Goal: Download file/media

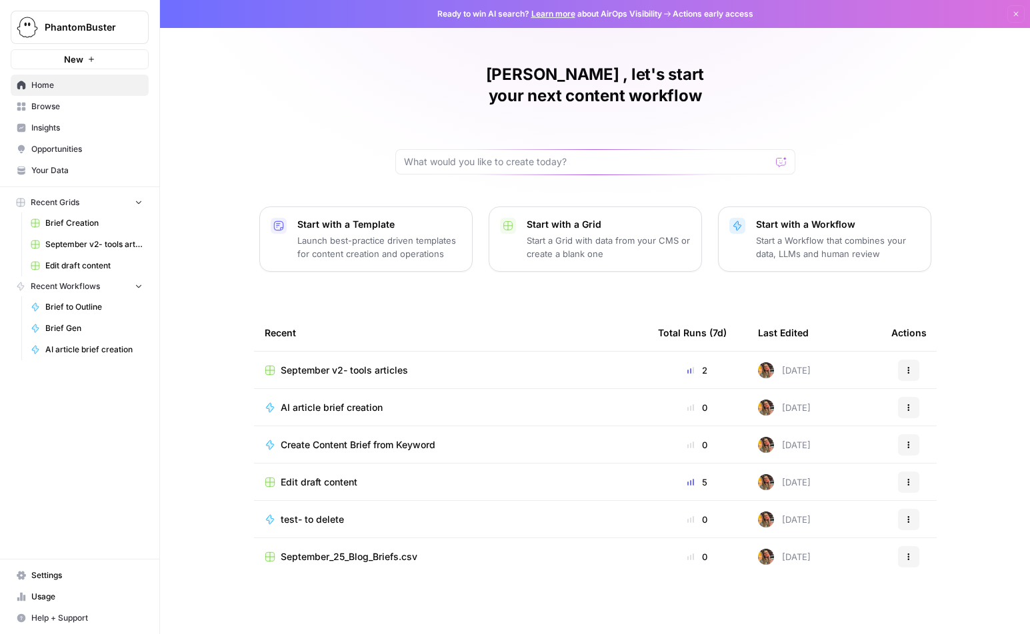
click at [55, 169] on span "Your Data" at bounding box center [86, 171] width 111 height 12
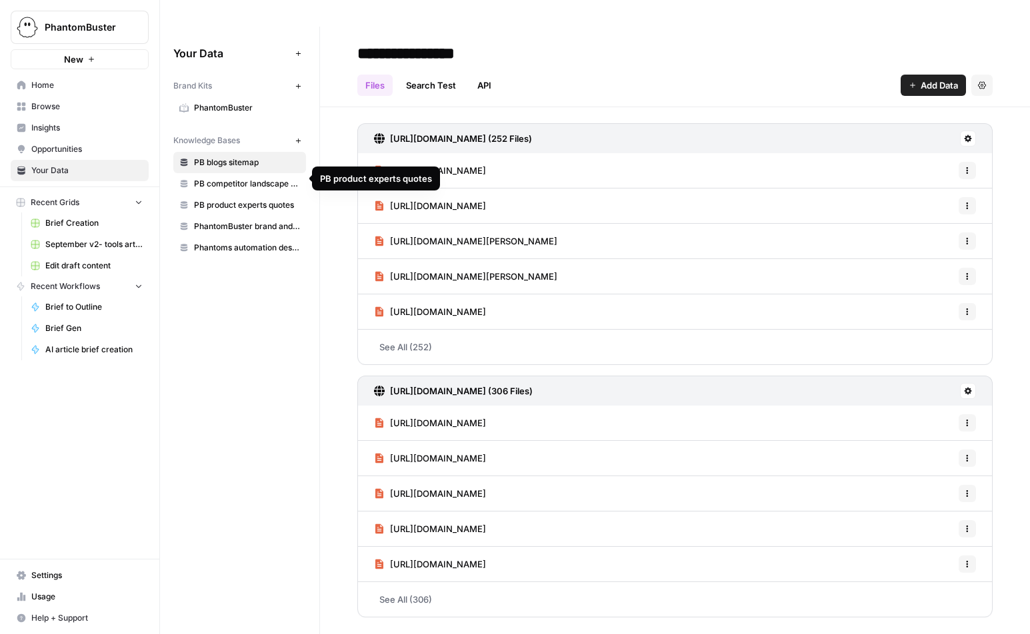
click at [245, 199] on span "PB product experts quotes" at bounding box center [247, 205] width 106 height 12
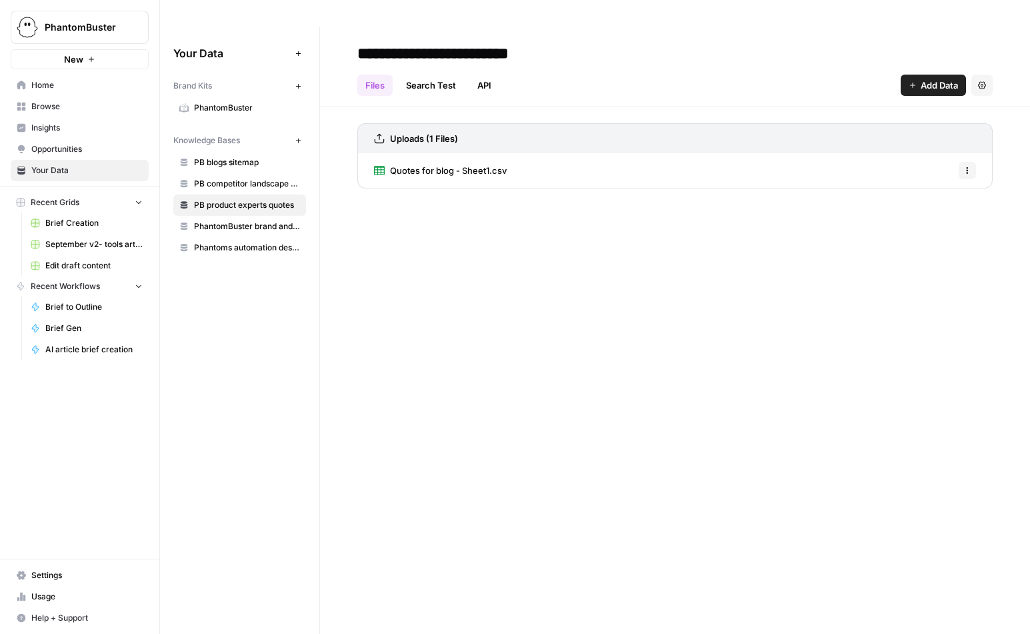
click at [487, 164] on span "Quotes for blog - Sheet1.csv" at bounding box center [448, 170] width 117 height 13
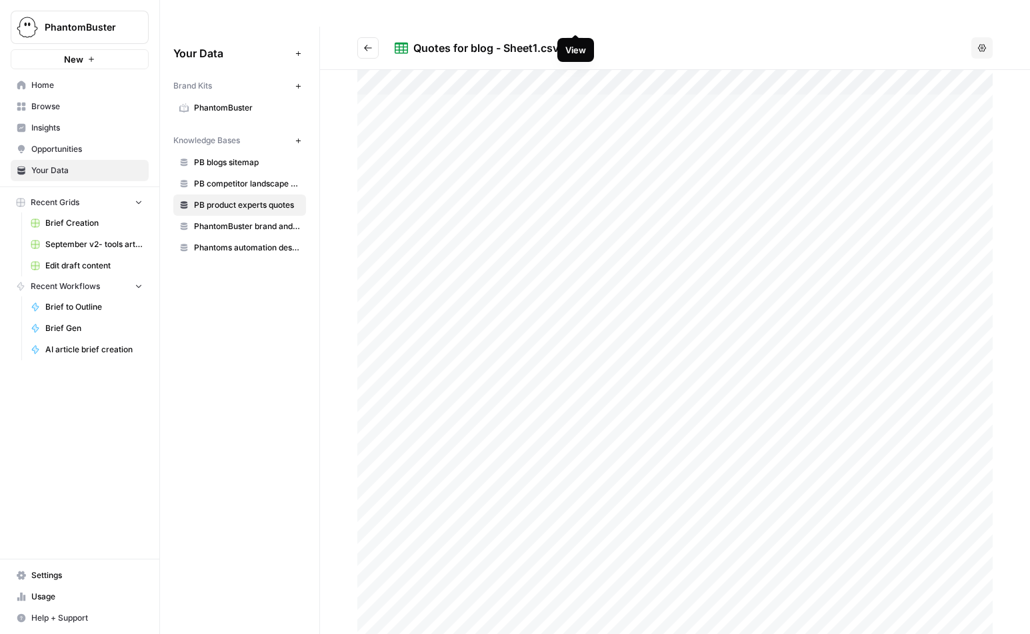
click at [576, 45] on icon at bounding box center [574, 48] width 7 height 7
